Goal: Check status: Check status

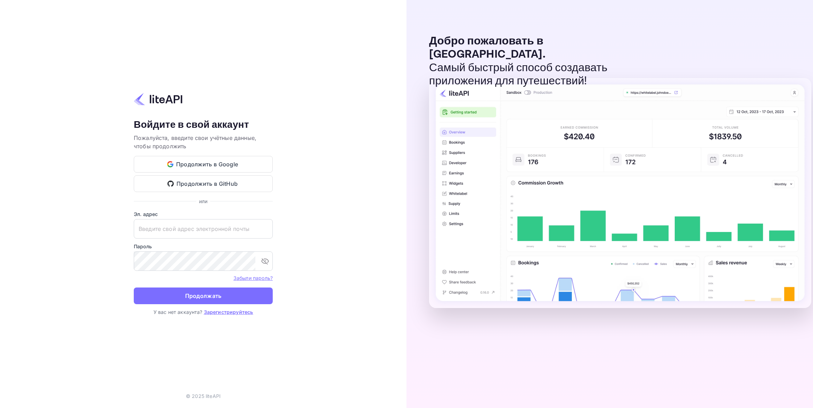
type input "[EMAIL_ADDRESS][DOMAIN_NAME]"
click at [73, 110] on div "Ваша учётная запись успешно создана, на ваш адрес электронной почты отправлена …" at bounding box center [203, 204] width 406 height 408
click at [197, 297] on button "Продолжать" at bounding box center [203, 296] width 139 height 17
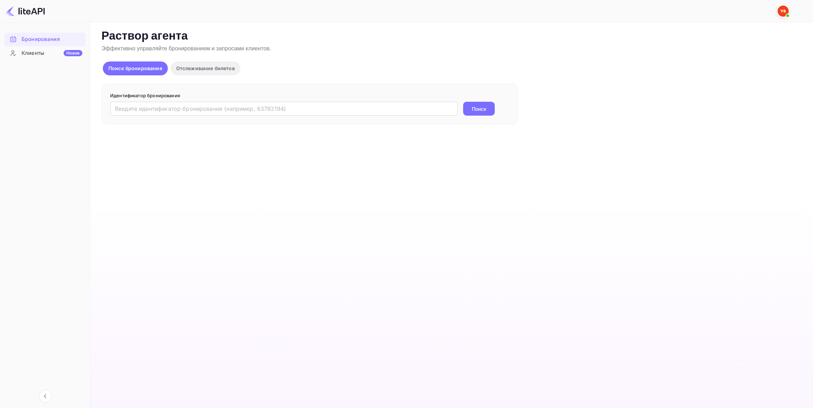
click at [631, 47] on p "Эффективно управляйте бронированием и запросами клиентов." at bounding box center [450, 49] width 699 height 8
click at [265, 110] on input "text" at bounding box center [283, 109] width 347 height 14
paste input "8022148"
type input "8022148"
drag, startPoint x: 487, startPoint y: 109, endPoint x: 511, endPoint y: 123, distance: 28.3
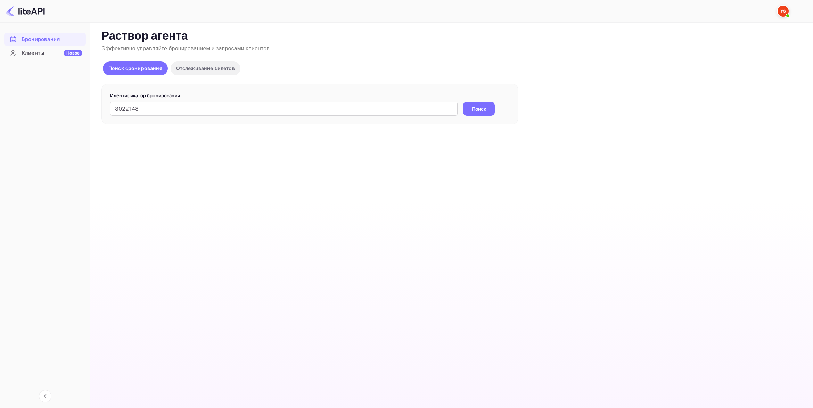
click at [487, 110] on button "Поиск" at bounding box center [479, 109] width 32 height 14
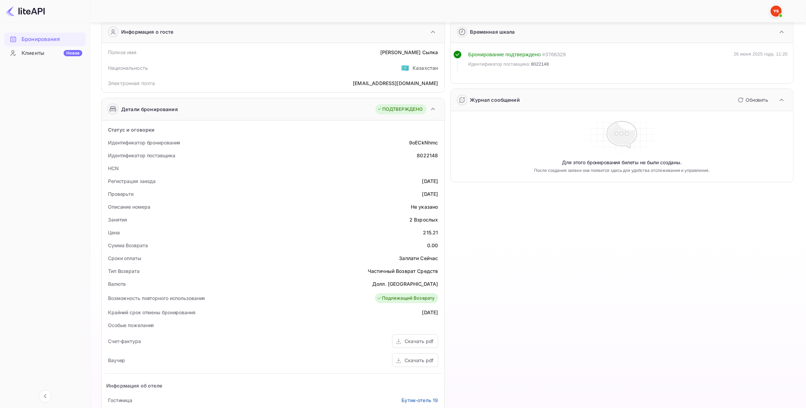
scroll to position [43, 0]
